Goal: Transaction & Acquisition: Obtain resource

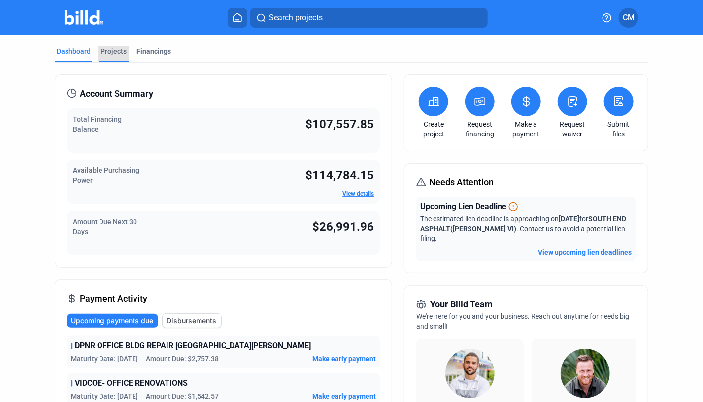
click at [116, 46] on div "Projects" at bounding box center [113, 51] width 26 height 10
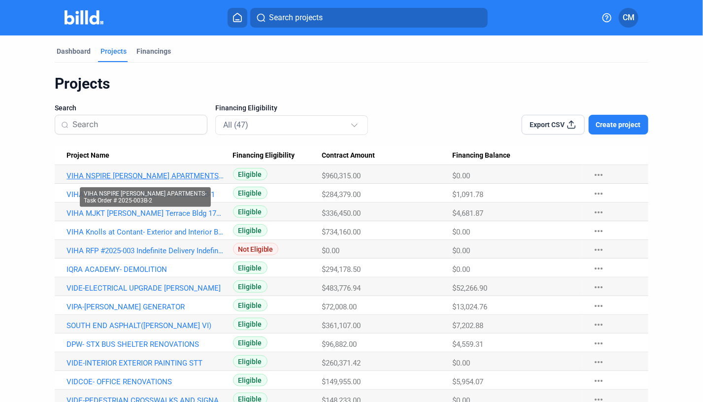
click at [150, 175] on link "VIHA NSPIRE [PERSON_NAME] APARTMENTS-Task Order # 2025-003B-2" at bounding box center [144, 175] width 157 height 9
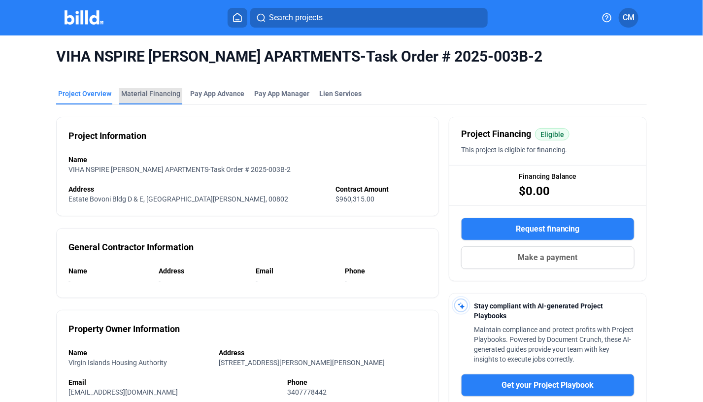
click at [162, 94] on div "Material Financing" at bounding box center [150, 94] width 59 height 10
